Goal: Use online tool/utility: Utilize a website feature to perform a specific function

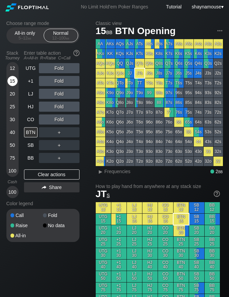
click at [15, 81] on div "15" at bounding box center [12, 81] width 10 height 10
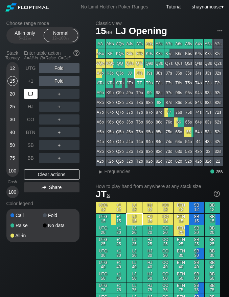
click at [29, 95] on div "LJ" at bounding box center [31, 94] width 14 height 10
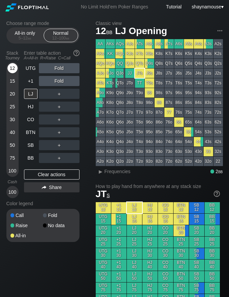
click at [13, 68] on div "12" at bounding box center [12, 68] width 10 height 10
click at [59, 109] on div "R ✕" at bounding box center [58, 107] width 13 height 10
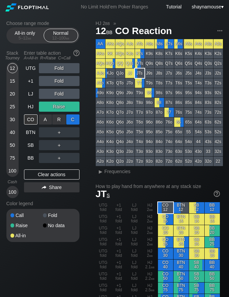
click at [69, 118] on div "C ✕" at bounding box center [72, 120] width 13 height 10
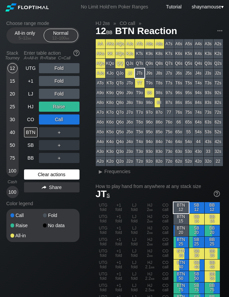
click at [59, 175] on div "Clear actions" at bounding box center [51, 175] width 55 height 10
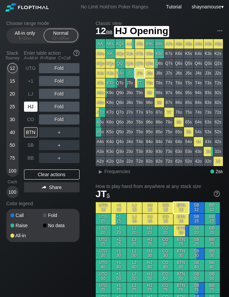
click at [31, 109] on div "HJ" at bounding box center [31, 107] width 14 height 10
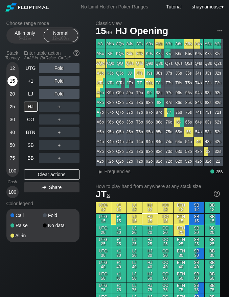
click at [9, 82] on div "15" at bounding box center [12, 81] width 10 height 10
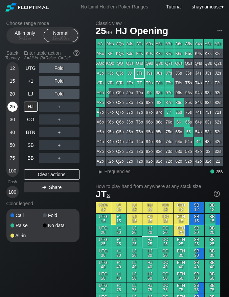
click at [16, 110] on div "25" at bounding box center [12, 107] width 10 height 10
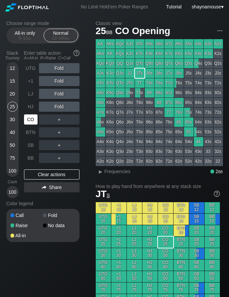
click at [33, 117] on div "CO" at bounding box center [31, 120] width 14 height 10
click at [59, 119] on div "R ✕" at bounding box center [58, 120] width 13 height 10
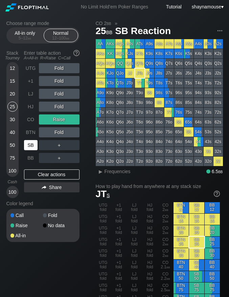
click at [33, 147] on div "SB" at bounding box center [31, 145] width 14 height 10
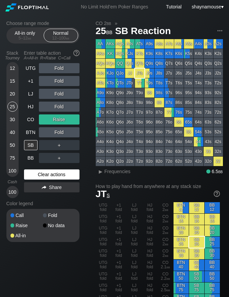
click at [49, 172] on div "Clear actions" at bounding box center [51, 175] width 55 height 10
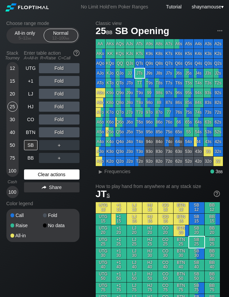
click at [49, 172] on div "Clear actions" at bounding box center [51, 175] width 55 height 10
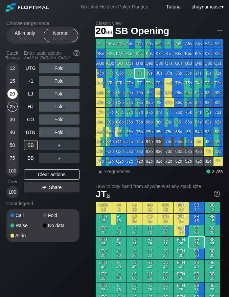
click at [14, 96] on div "20" at bounding box center [12, 94] width 10 height 10
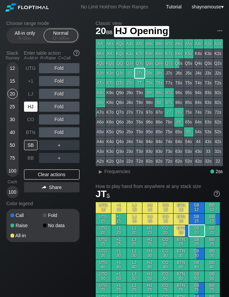
click at [27, 107] on div "HJ" at bounding box center [31, 107] width 14 height 10
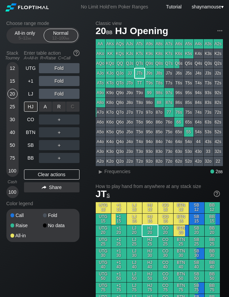
drag, startPoint x: 56, startPoint y: 108, endPoint x: 47, endPoint y: 112, distance: 10.0
click at [56, 108] on div "R ✕" at bounding box center [58, 107] width 13 height 10
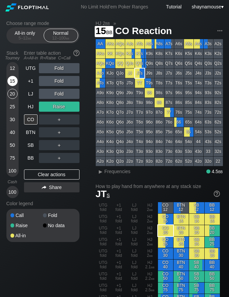
click at [14, 87] on div "15" at bounding box center [12, 82] width 10 height 13
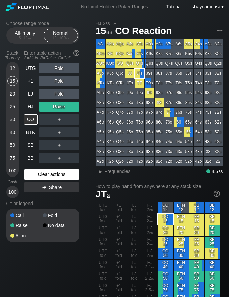
click at [55, 178] on div "Clear actions" at bounding box center [51, 175] width 55 height 10
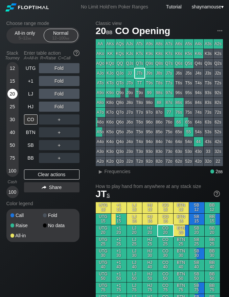
click at [14, 94] on div "20" at bounding box center [12, 94] width 10 height 10
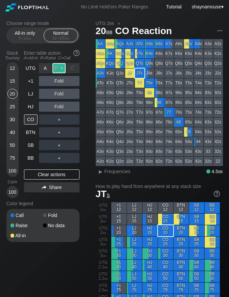
click at [57, 68] on div "R ✕" at bounding box center [58, 68] width 13 height 10
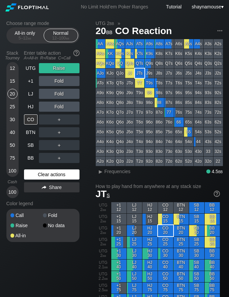
click at [45, 176] on div "Clear actions" at bounding box center [51, 175] width 55 height 10
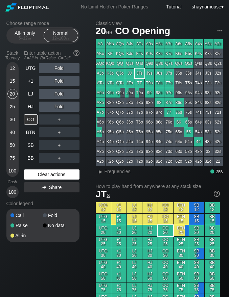
click at [45, 176] on div "Clear actions" at bounding box center [51, 175] width 55 height 10
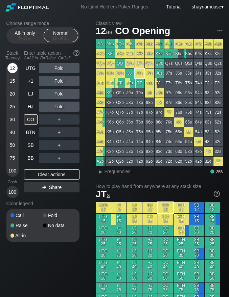
click at [14, 68] on div "12" at bounding box center [12, 68] width 10 height 10
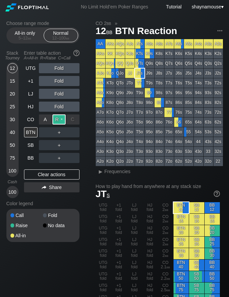
click at [61, 120] on div "R ✕" at bounding box center [58, 120] width 13 height 10
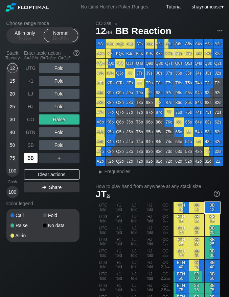
click at [28, 156] on div "BB" at bounding box center [31, 158] width 14 height 10
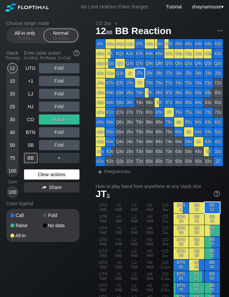
click at [59, 172] on div "Clear actions" at bounding box center [51, 175] width 55 height 10
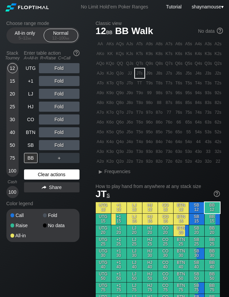
click at [59, 172] on div "Clear actions" at bounding box center [51, 175] width 55 height 10
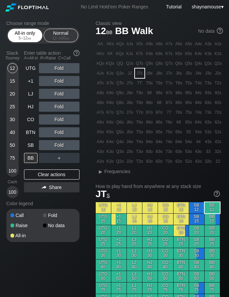
click at [31, 40] on span "bb" at bounding box center [30, 38] width 4 height 5
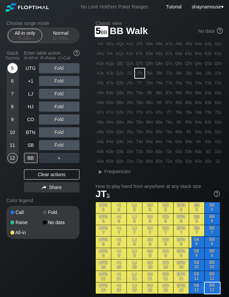
click at [17, 67] on div "5" at bounding box center [12, 68] width 10 height 10
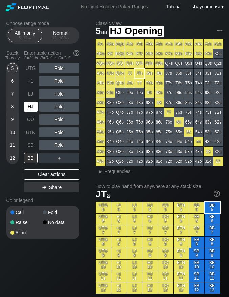
click at [32, 105] on div "HJ" at bounding box center [31, 107] width 14 height 10
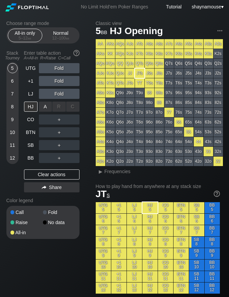
click at [48, 107] on div "A ✕" at bounding box center [45, 107] width 13 height 10
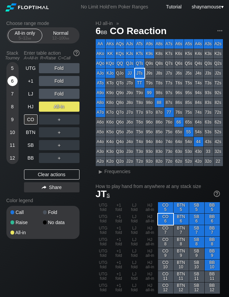
click at [17, 81] on div "6" at bounding box center [12, 81] width 10 height 10
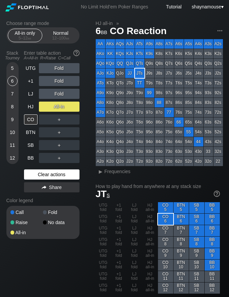
click at [42, 176] on div "Clear actions" at bounding box center [51, 175] width 55 height 10
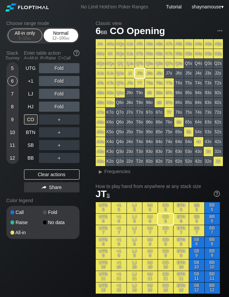
click at [50, 37] on div "12 – 100 bb" at bounding box center [61, 38] width 28 height 5
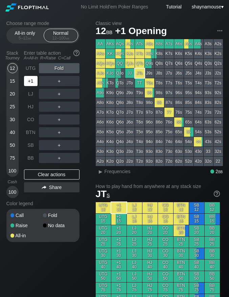
click at [31, 84] on div "+1" at bounding box center [31, 81] width 14 height 10
click at [57, 84] on div "R ✕" at bounding box center [58, 81] width 13 height 10
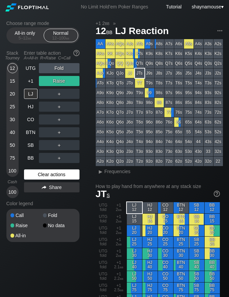
click at [53, 178] on div "Clear actions" at bounding box center [51, 175] width 55 height 10
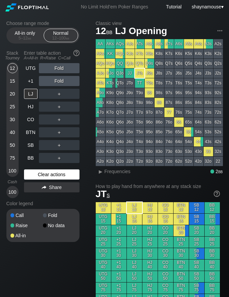
click at [53, 178] on div "Clear actions" at bounding box center [51, 175] width 55 height 10
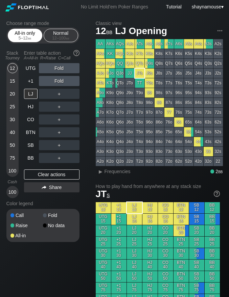
click at [21, 37] on div "5 – 12 bb" at bounding box center [25, 38] width 28 height 5
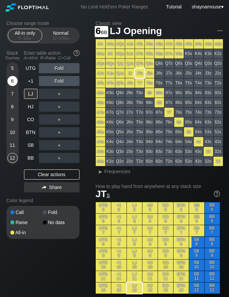
click at [14, 80] on div "6" at bounding box center [12, 81] width 10 height 10
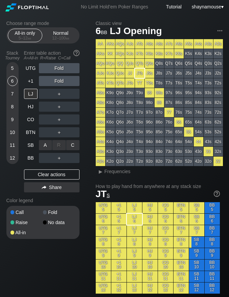
click at [46, 149] on div "A ✕" at bounding box center [45, 145] width 13 height 10
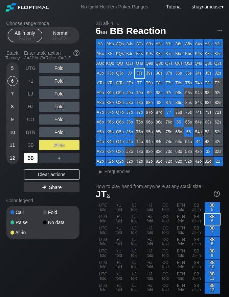
click at [33, 158] on div "BB" at bounding box center [31, 158] width 14 height 10
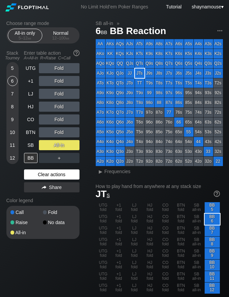
click at [64, 177] on div "Clear actions" at bounding box center [51, 175] width 55 height 10
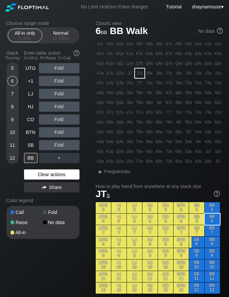
click at [64, 177] on div "Clear actions" at bounding box center [51, 175] width 55 height 10
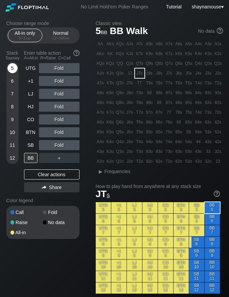
click at [14, 68] on div "5" at bounding box center [12, 68] width 10 height 10
drag, startPoint x: 44, startPoint y: 136, endPoint x: 33, endPoint y: 141, distance: 11.7
click at [46, 131] on div "A ✕" at bounding box center [45, 132] width 13 height 10
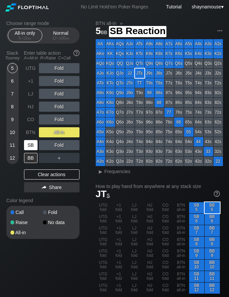
click at [30, 142] on div "SB" at bounding box center [31, 145] width 14 height 10
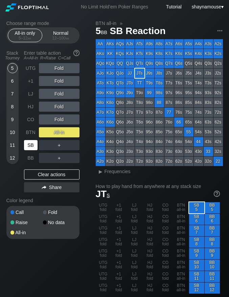
click at [30, 142] on div "SB" at bounding box center [31, 145] width 14 height 10
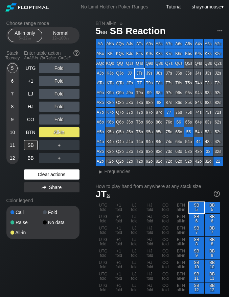
click at [66, 174] on div "Clear actions" at bounding box center [51, 175] width 55 height 10
